Goal: Task Accomplishment & Management: Use online tool/utility

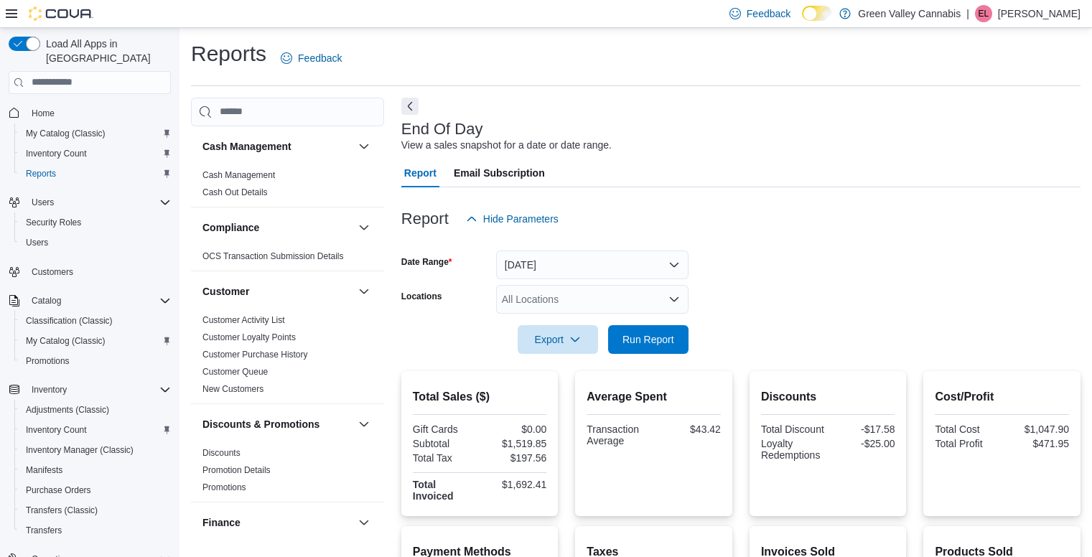
scroll to position [219, 0]
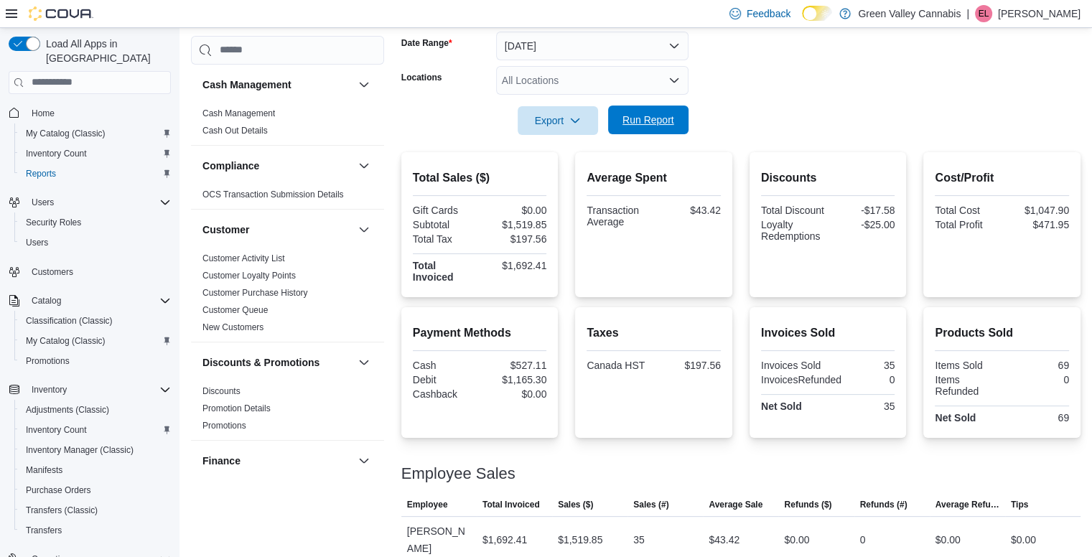
click at [663, 123] on span "Run Report" at bounding box center [648, 120] width 52 height 14
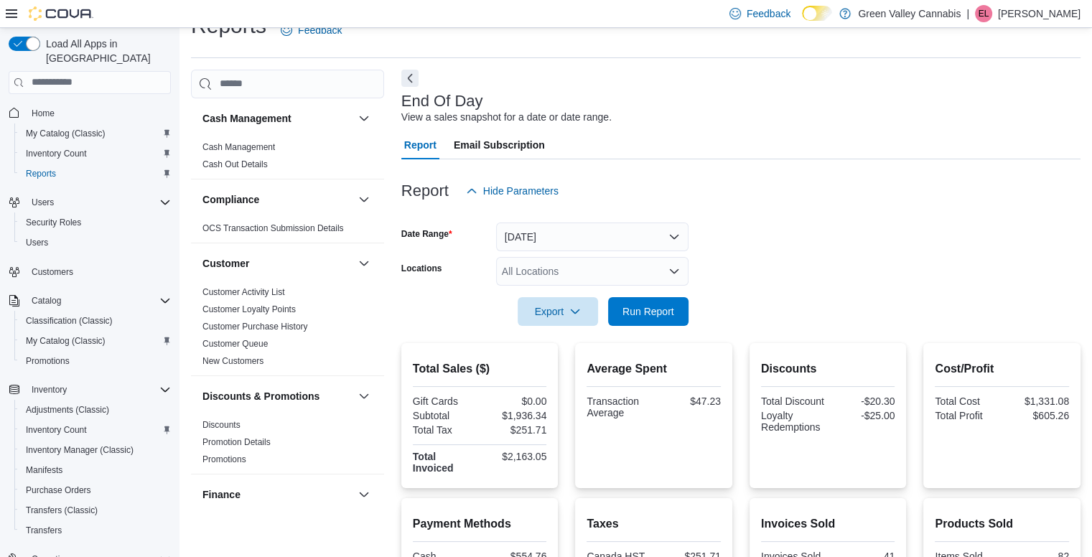
scroll to position [32, 0]
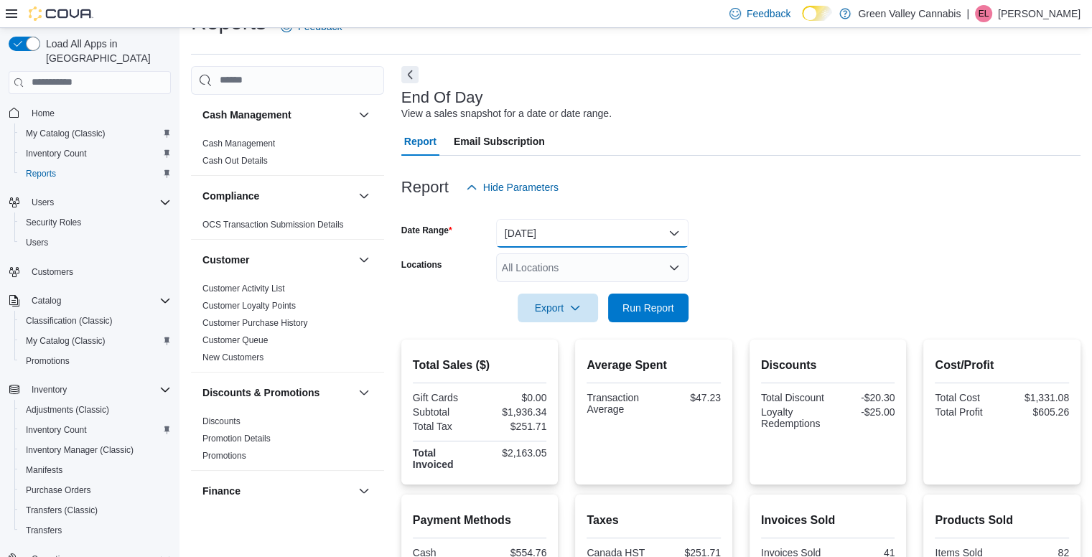
click at [638, 230] on button "[DATE]" at bounding box center [592, 233] width 192 height 29
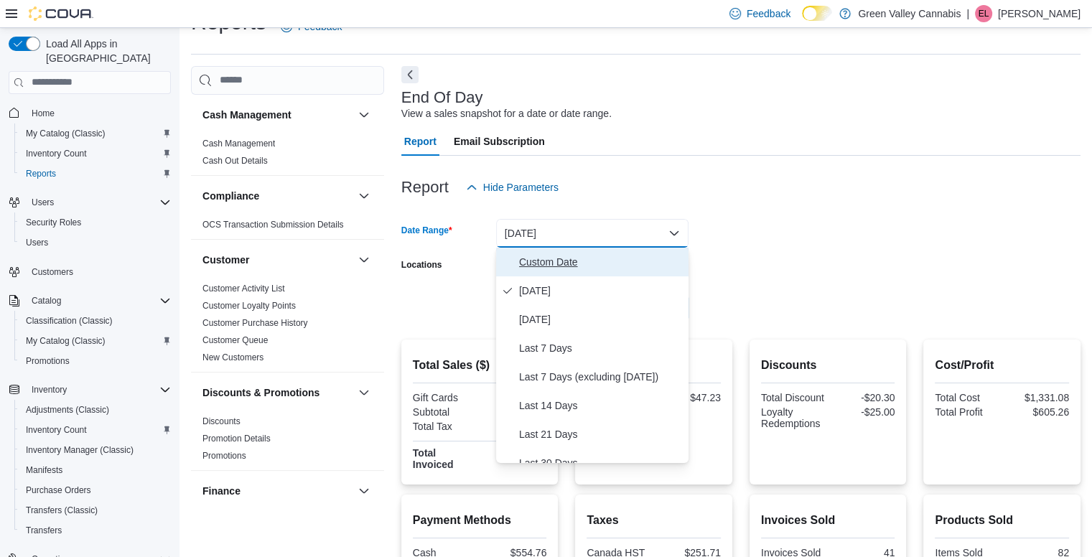
click at [544, 261] on span "Custom Date" at bounding box center [601, 261] width 164 height 17
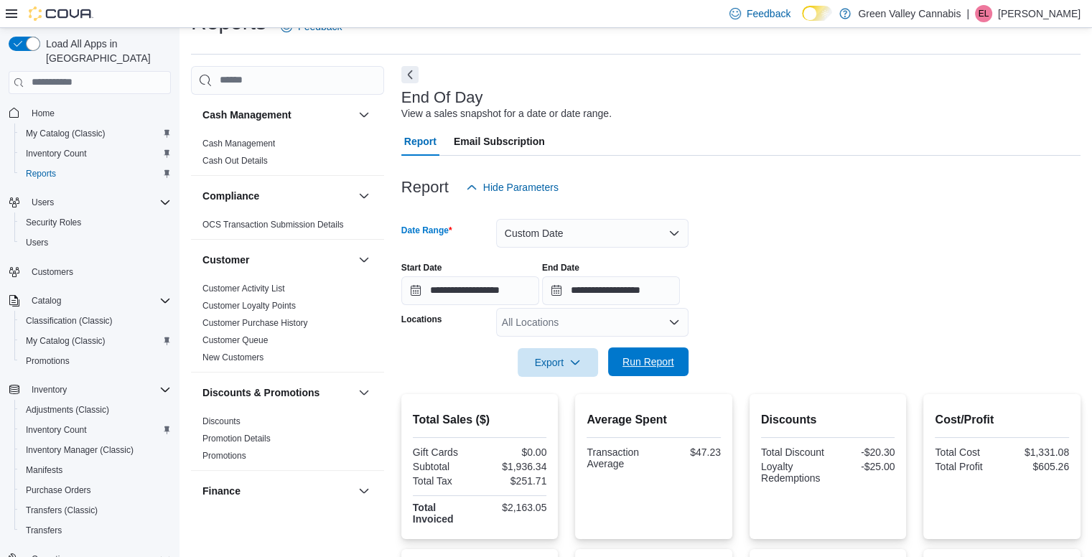
click at [650, 360] on span "Run Report" at bounding box center [648, 362] width 52 height 14
click at [562, 240] on button "Custom Date" at bounding box center [592, 233] width 192 height 29
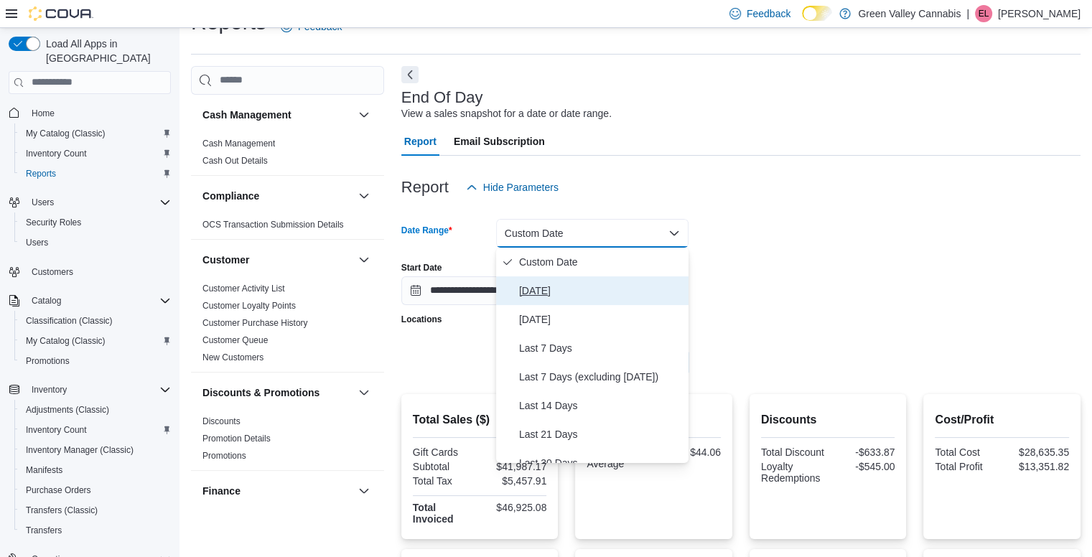
click at [540, 283] on span "[DATE]" at bounding box center [601, 290] width 164 height 17
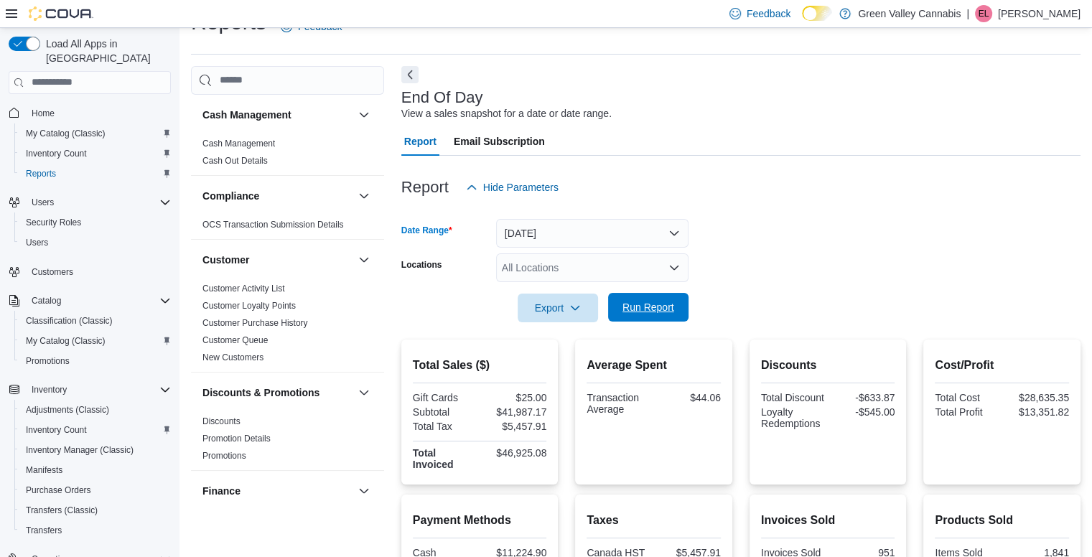
click at [625, 314] on span "Run Report" at bounding box center [648, 307] width 63 height 29
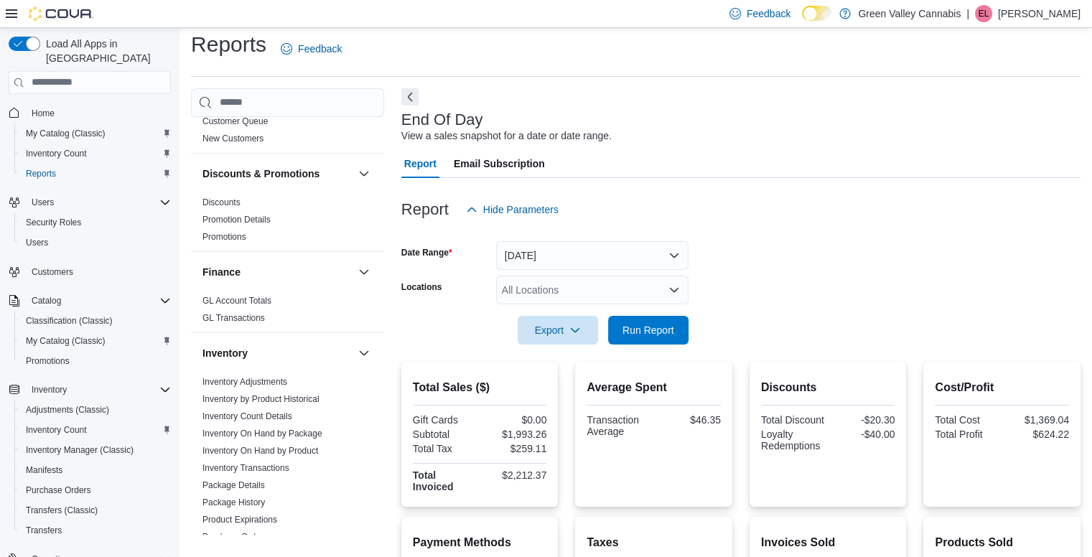
scroll to position [253, 0]
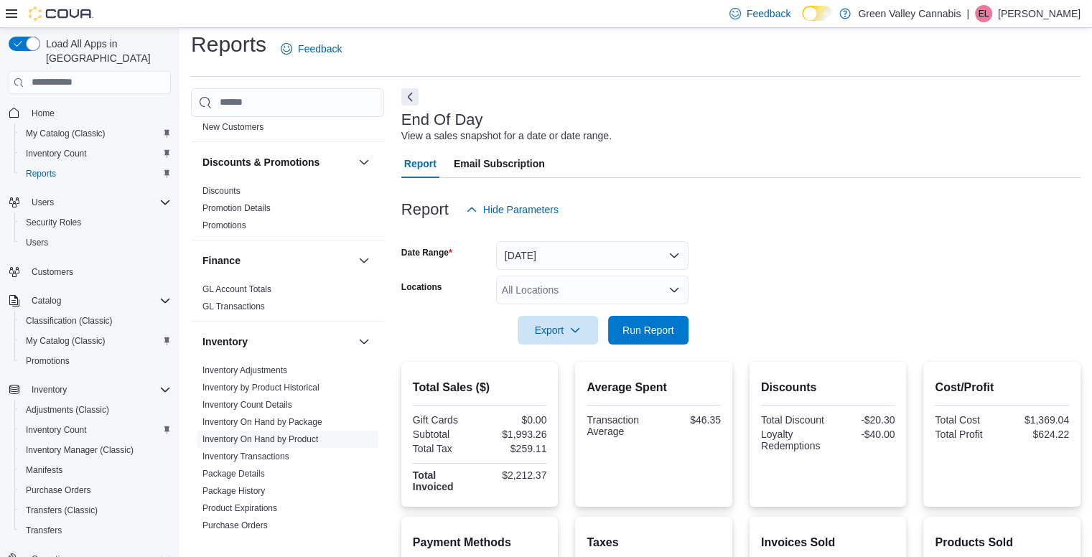
click at [310, 434] on link "Inventory On Hand by Product" at bounding box center [260, 439] width 116 height 10
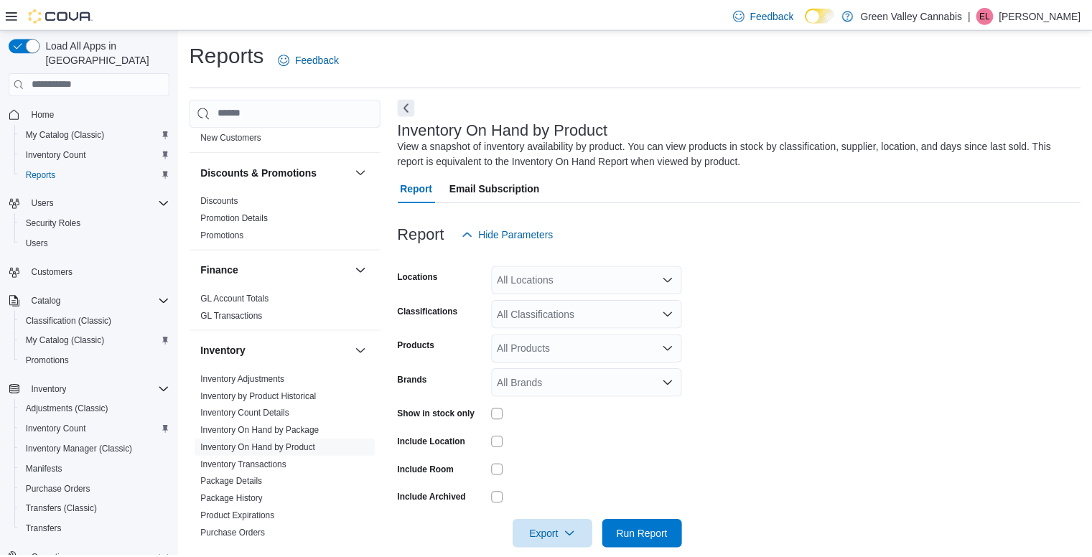
scroll to position [21, 0]
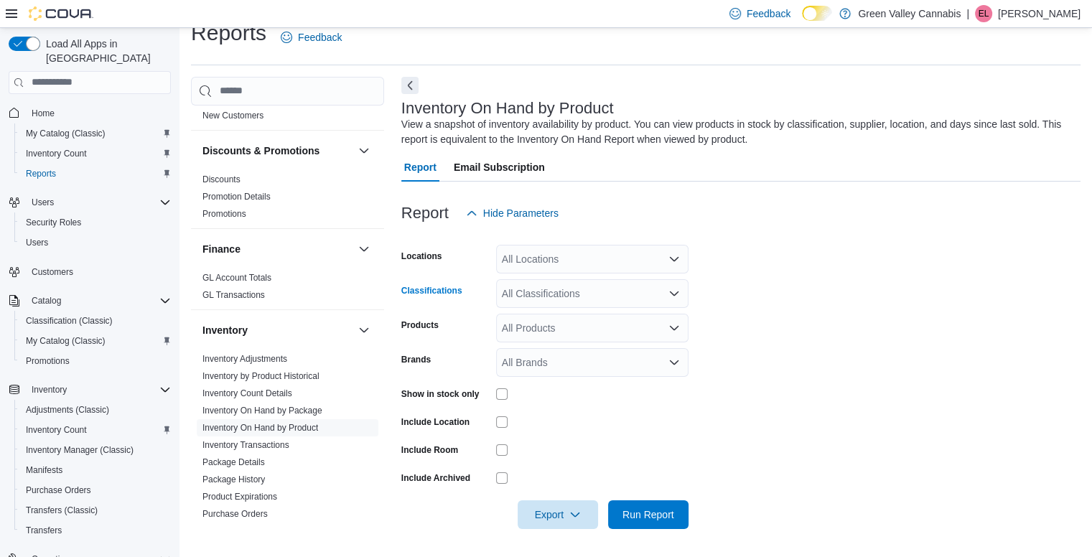
click at [658, 296] on div "All Classifications" at bounding box center [592, 293] width 192 height 29
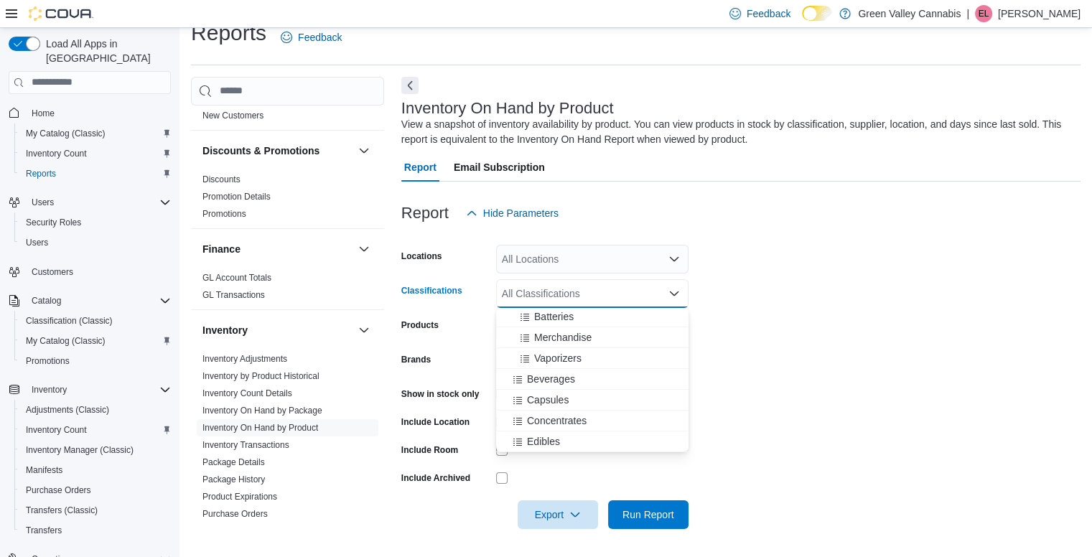
scroll to position [86, 0]
click at [609, 380] on div "Beverages" at bounding box center [592, 377] width 175 height 14
click at [609, 380] on div "Capsules" at bounding box center [579, 377] width 148 height 14
click at [609, 380] on div "Concentrates" at bounding box center [579, 377] width 148 height 14
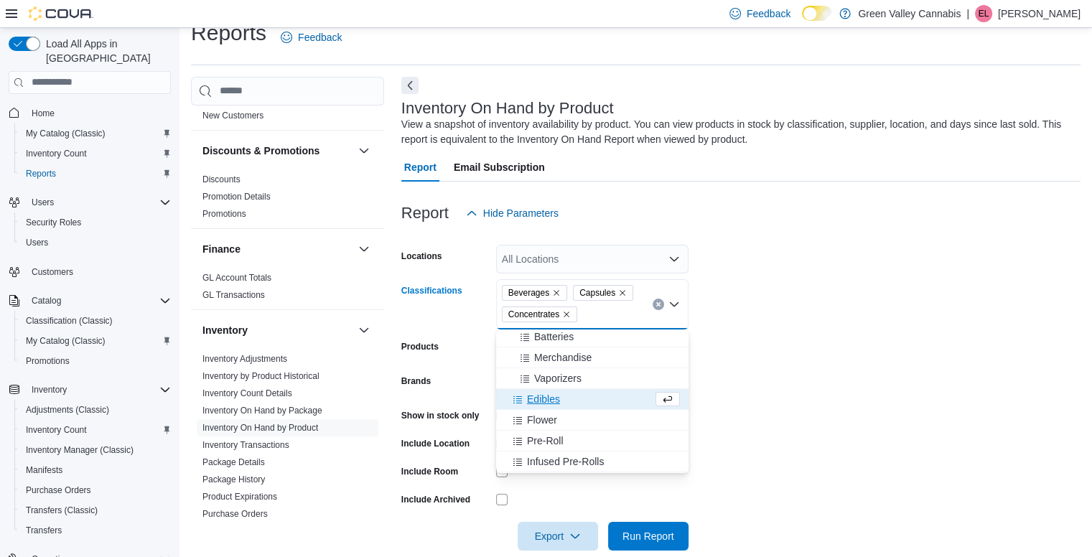
click at [609, 395] on div "Edibles" at bounding box center [579, 399] width 148 height 14
click at [613, 407] on button "Flower" at bounding box center [592, 399] width 192 height 21
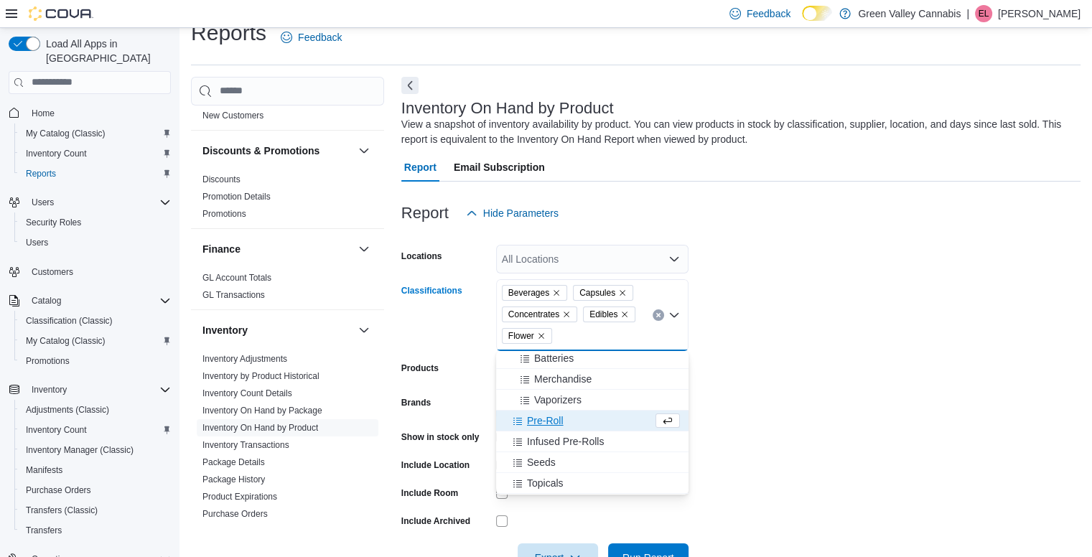
click at [620, 423] on div "Pre-Roll" at bounding box center [579, 420] width 148 height 14
click at [620, 423] on div "Infused Pre-Rolls" at bounding box center [579, 420] width 148 height 14
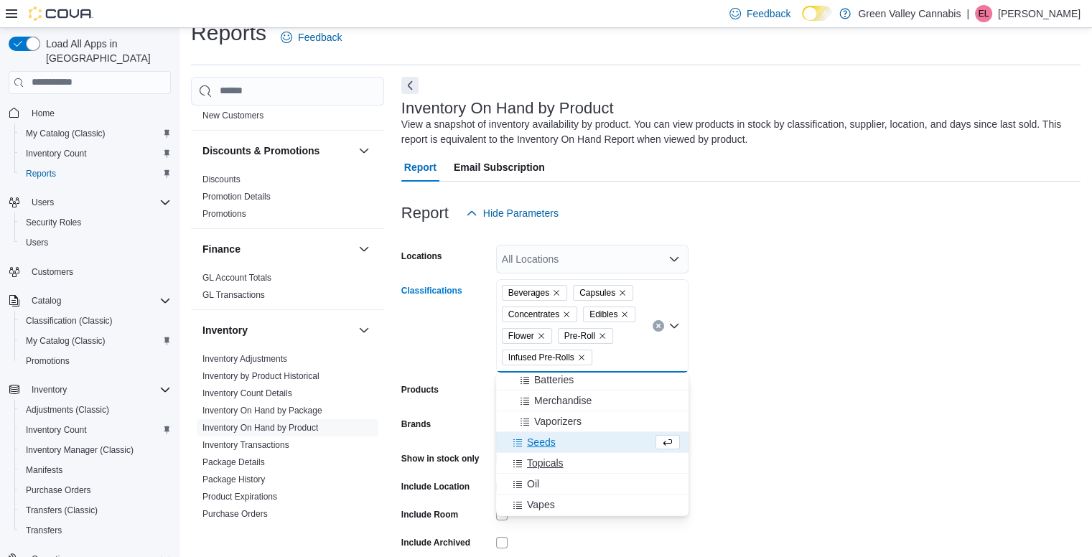
click at [620, 459] on div "Topicals" at bounding box center [592, 463] width 175 height 14
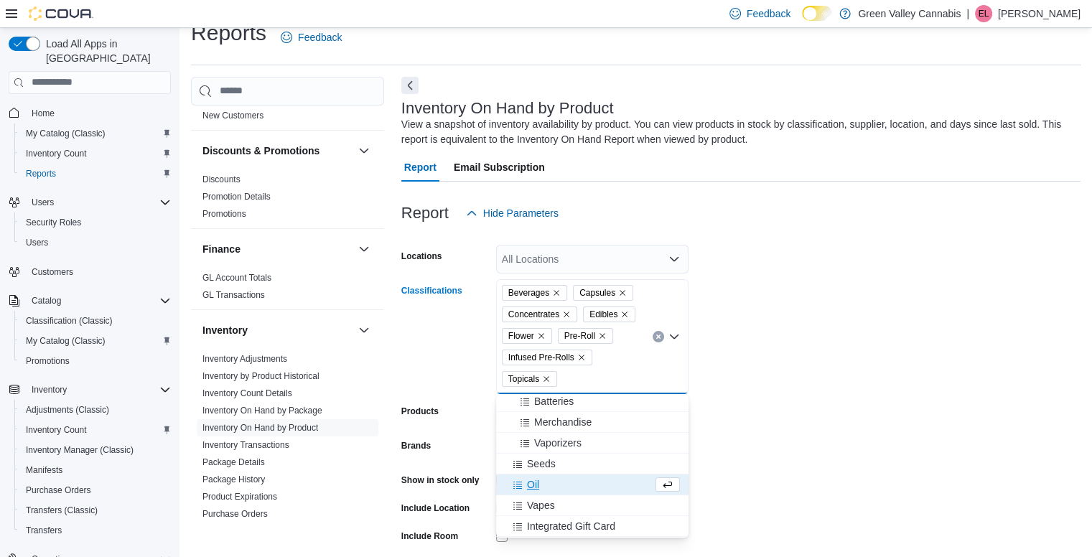
click at [626, 487] on div "Oil" at bounding box center [579, 484] width 148 height 14
click at [625, 492] on button "Vapes" at bounding box center [592, 485] width 192 height 21
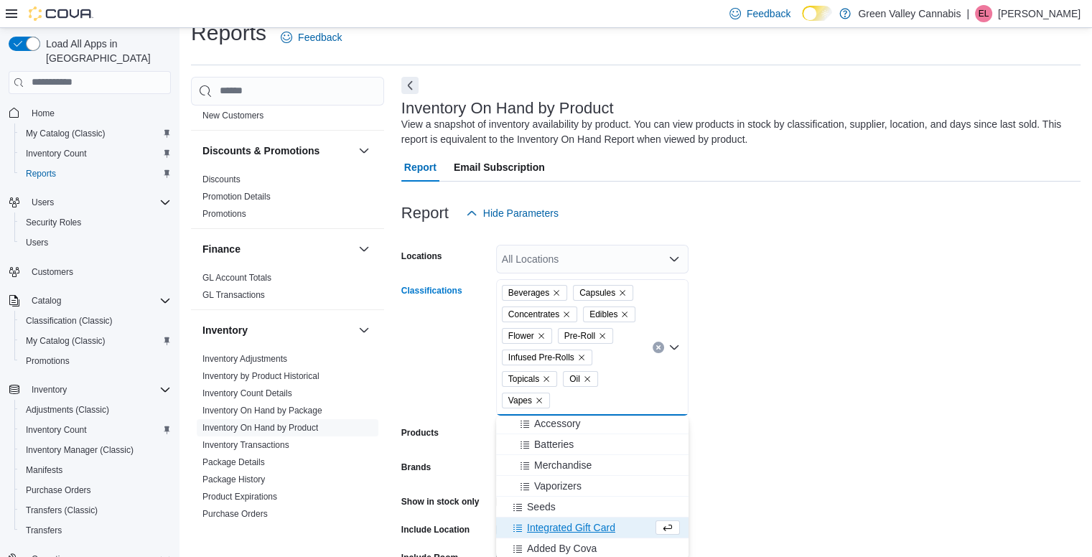
scroll to position [65, 0]
click at [856, 343] on form "Locations All Locations Classifications Beverages Capsules Concentrates Edibles…" at bounding box center [740, 432] width 679 height 409
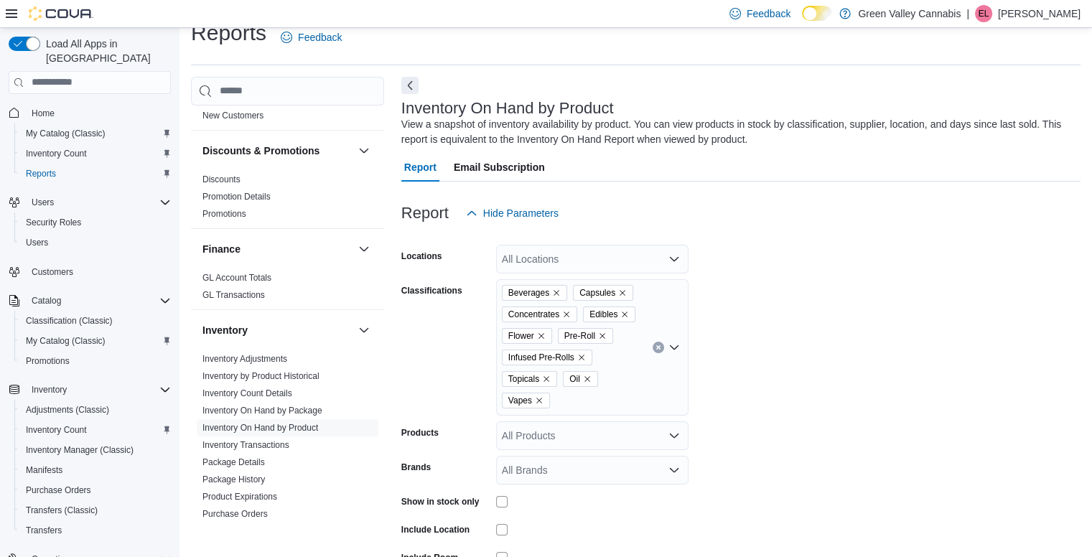
click at [939, 299] on form "Locations All Locations Classifications Beverages Capsules Concentrates Edibles…" at bounding box center [740, 432] width 679 height 409
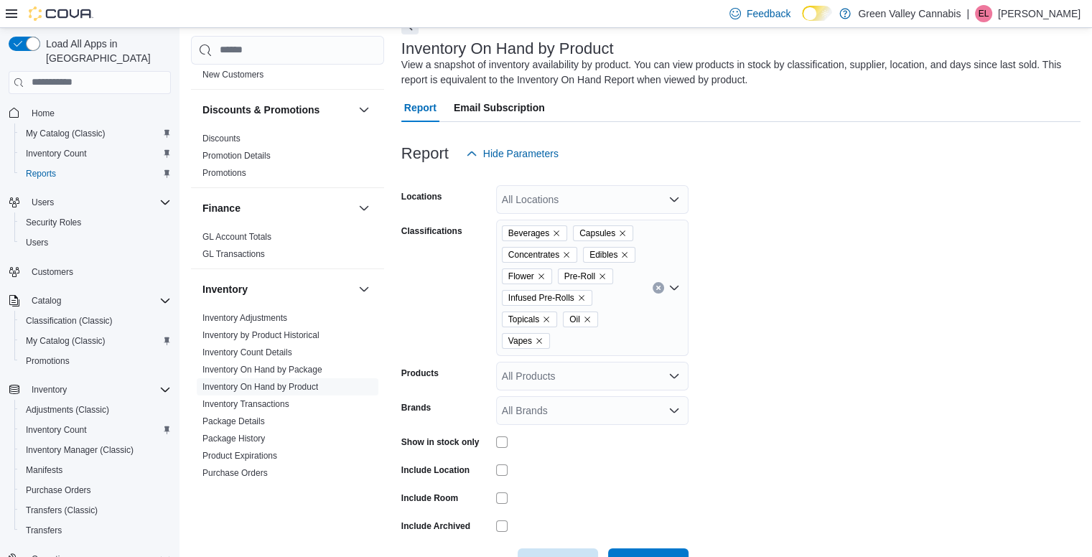
scroll to position [129, 0]
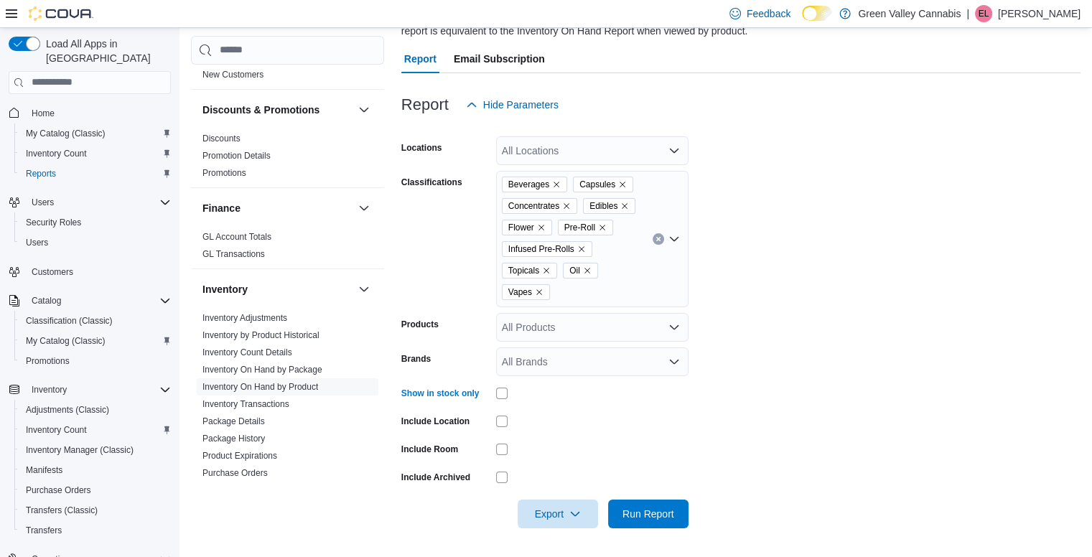
click at [849, 387] on form "Locations All Locations Classifications Beverages Capsules Concentrates Edibles…" at bounding box center [740, 323] width 679 height 409
click at [651, 512] on span "Run Report" at bounding box center [648, 513] width 52 height 14
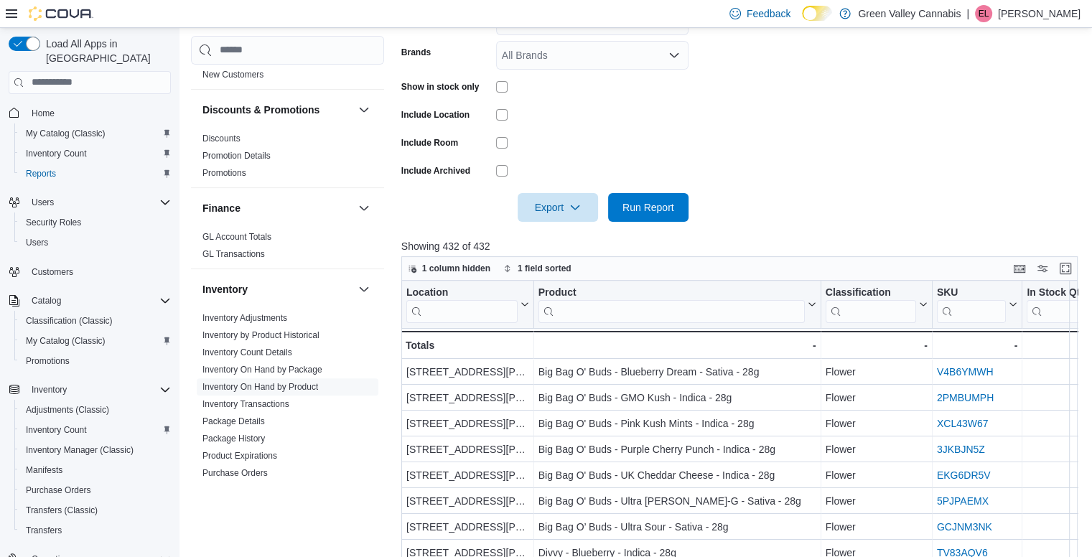
scroll to position [434, 0]
click at [574, 210] on icon "button" at bounding box center [574, 207] width 11 height 11
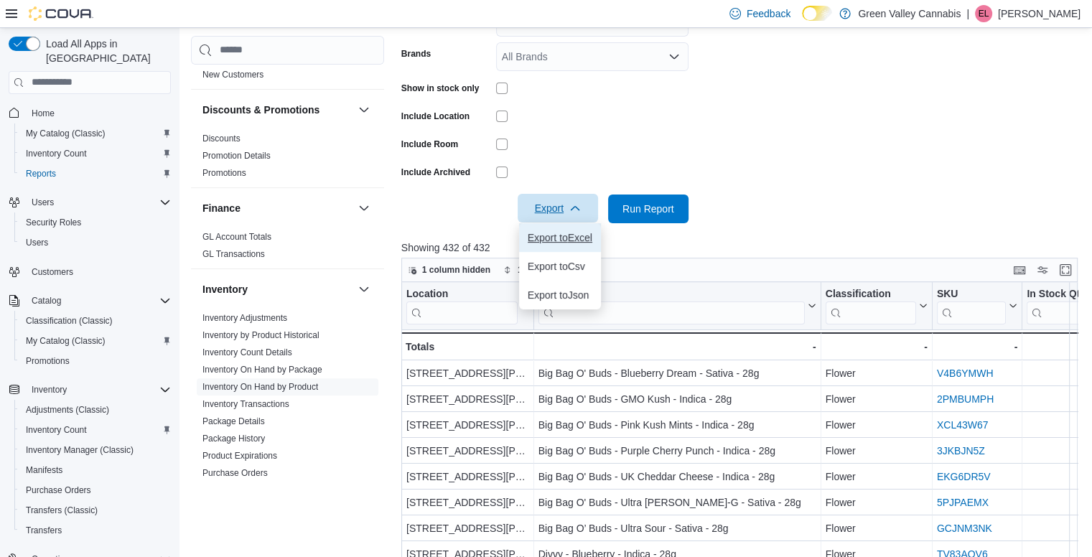
click at [569, 245] on button "Export to Excel" at bounding box center [560, 237] width 82 height 29
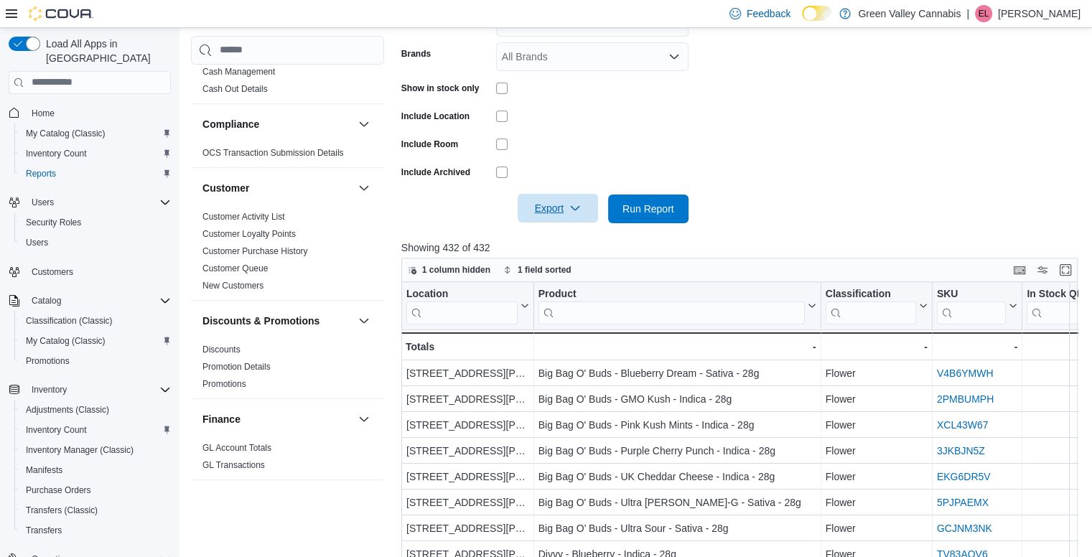
scroll to position [0, 0]
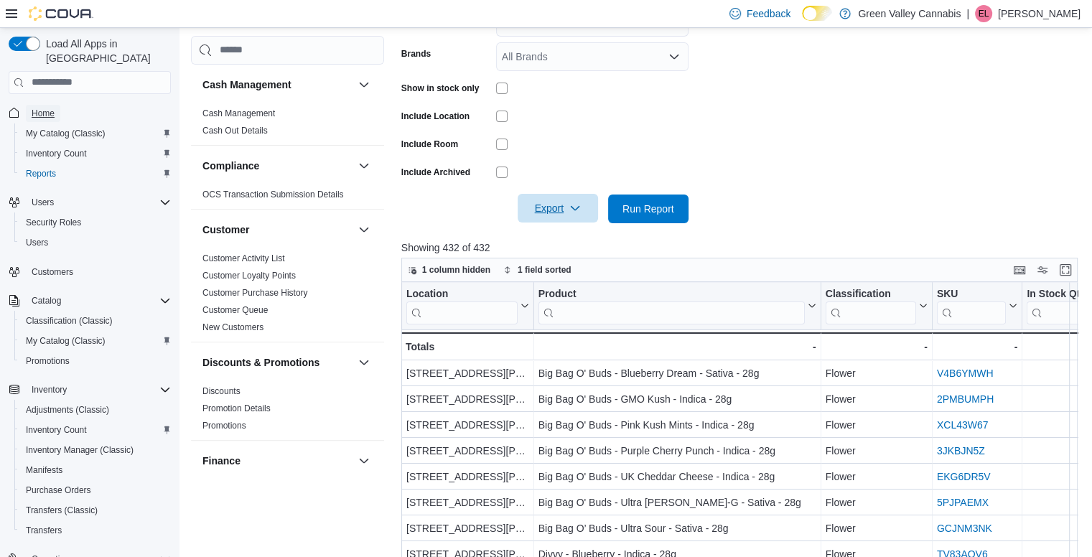
click at [52, 108] on span "Home" at bounding box center [43, 113] width 23 height 11
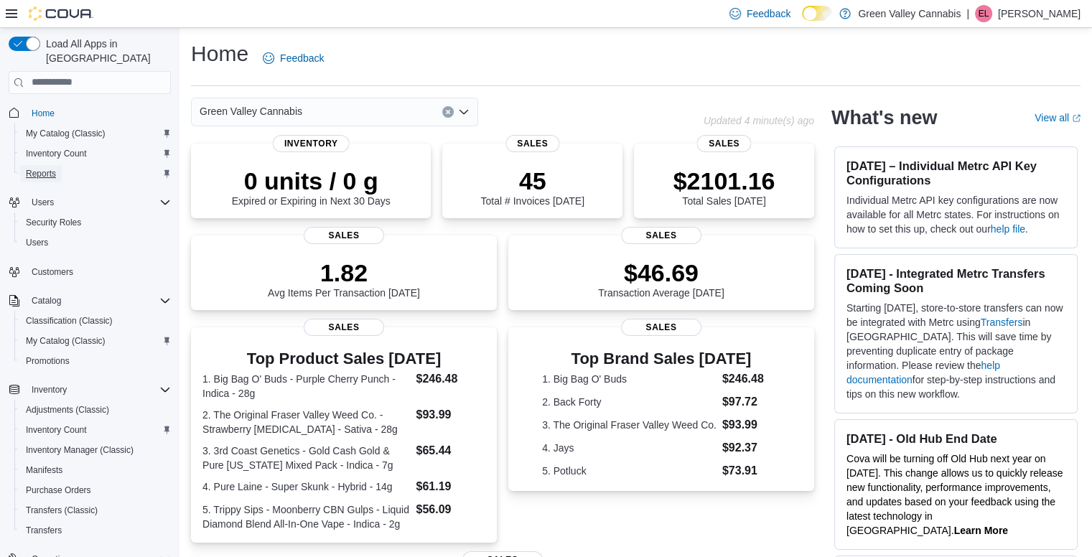
click at [27, 168] on span "Reports" at bounding box center [41, 173] width 30 height 11
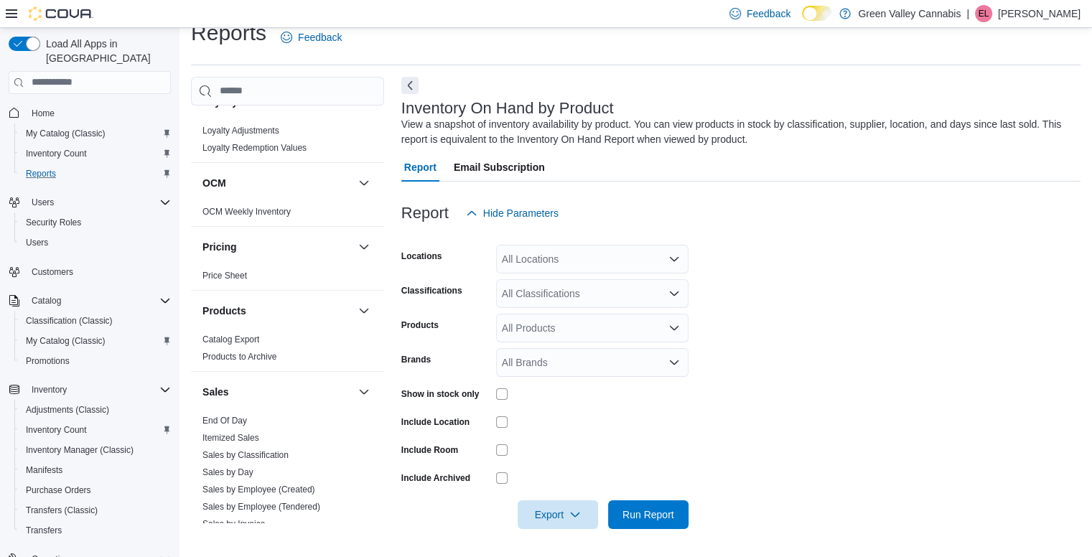
scroll to position [779, 0]
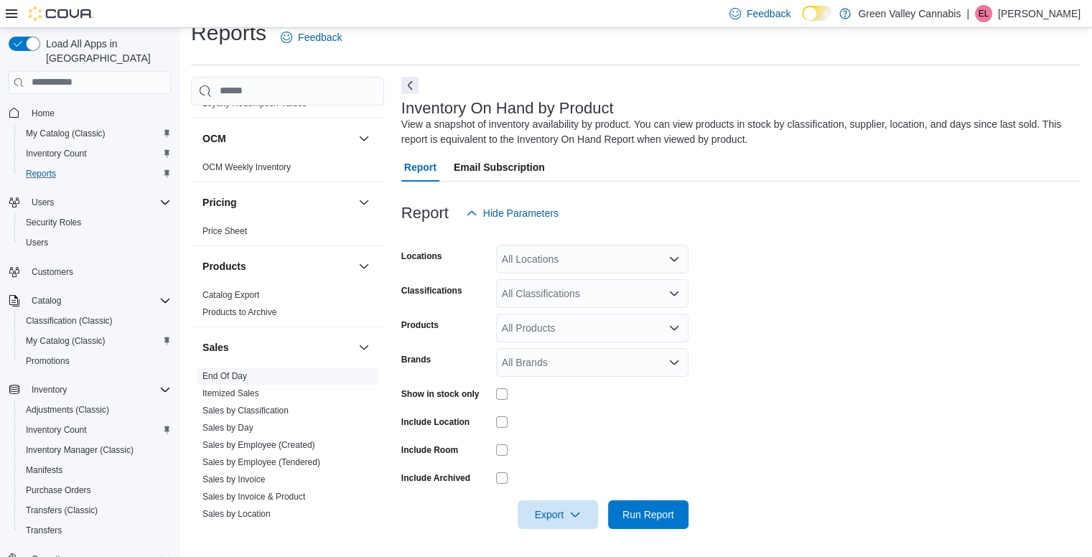
click at [273, 376] on span "End Of Day" at bounding box center [288, 376] width 182 height 17
click at [250, 377] on span "End Of Day" at bounding box center [288, 376] width 182 height 17
click at [232, 374] on link "End Of Day" at bounding box center [224, 376] width 45 height 10
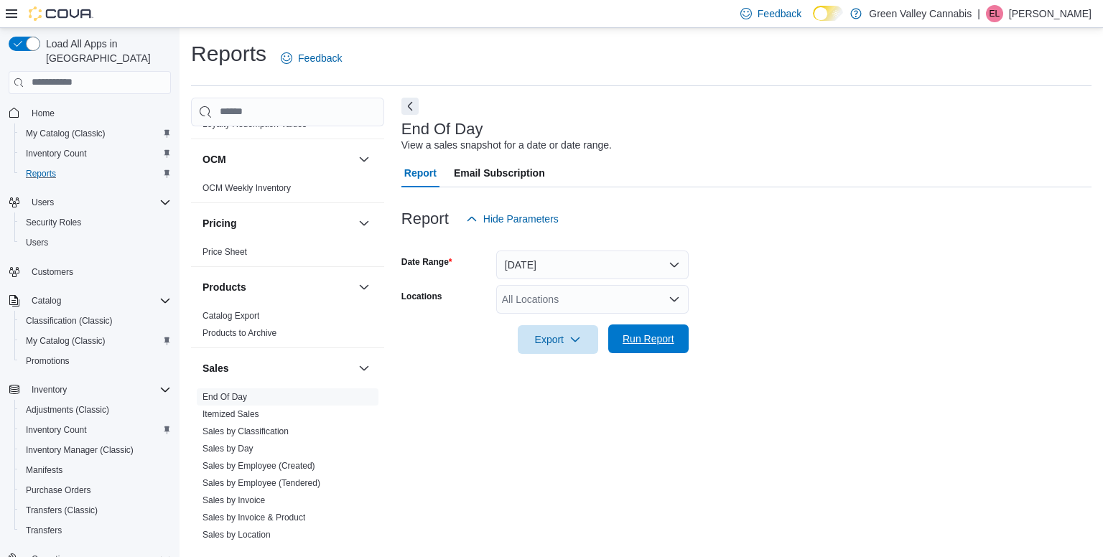
click at [643, 349] on span "Run Report" at bounding box center [648, 338] width 63 height 29
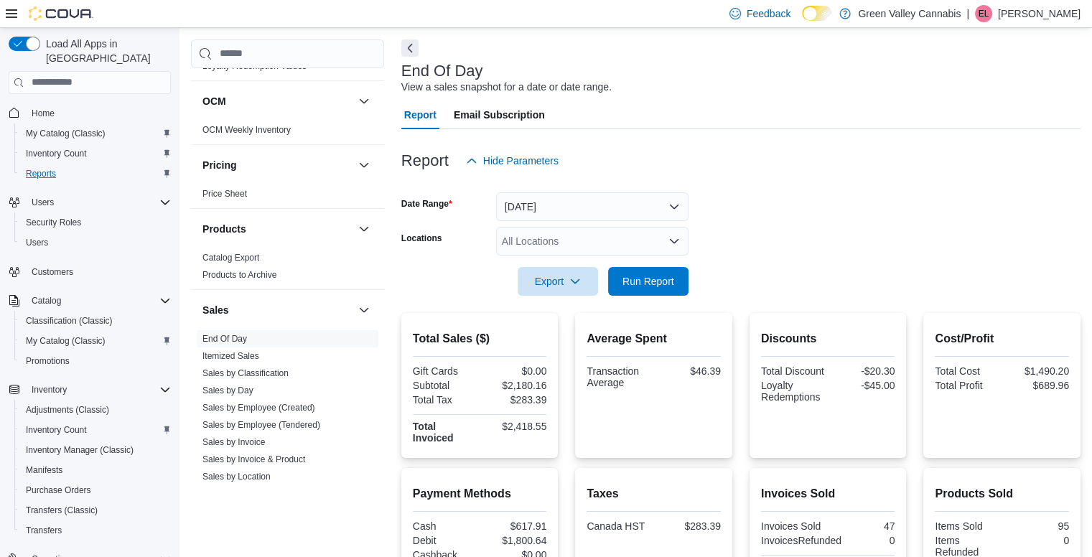
scroll to position [114, 0]
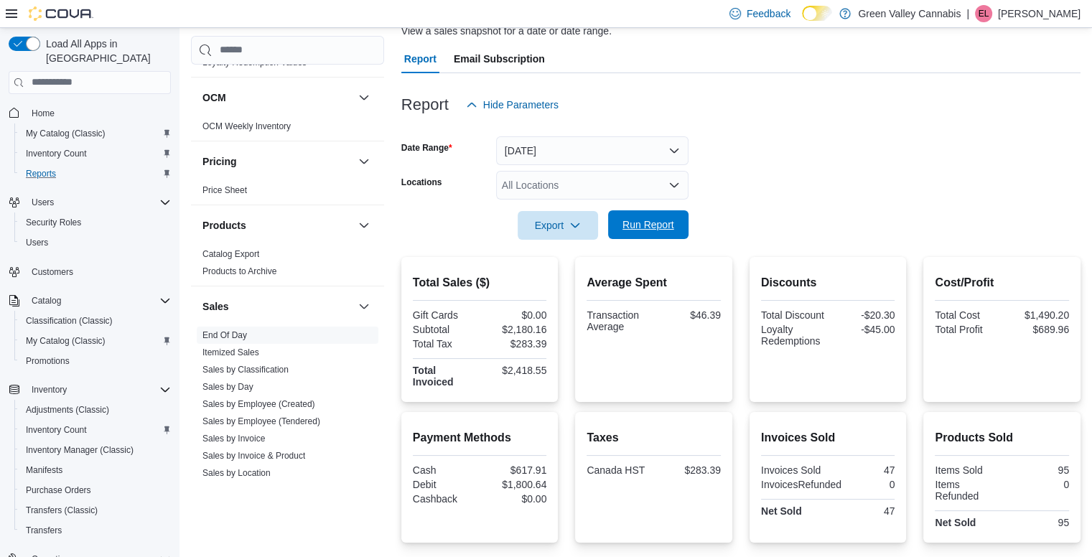
click at [670, 219] on span "Run Report" at bounding box center [648, 225] width 52 height 14
